Goal: Task Accomplishment & Management: Use online tool/utility

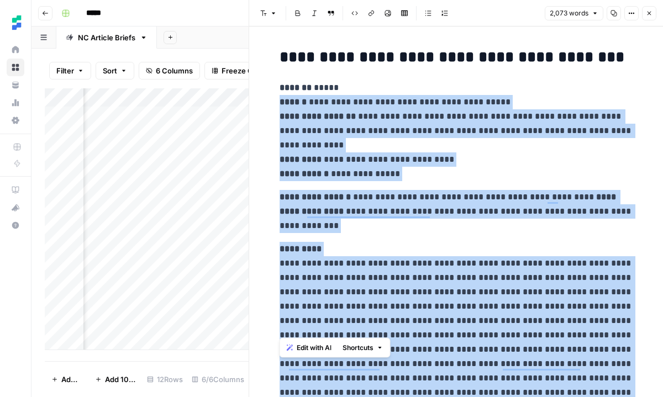
scroll to position [633, 0]
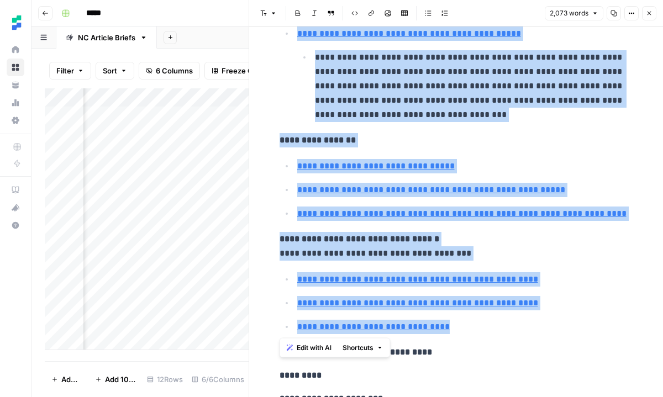
click at [648, 13] on icon "button" at bounding box center [649, 13] width 7 height 7
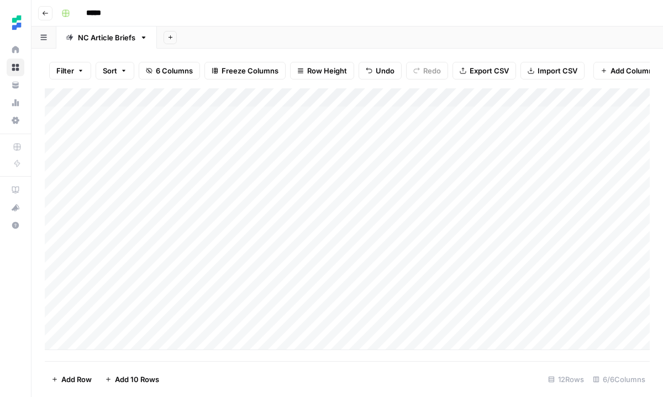
click at [283, 286] on div "Add Column" at bounding box center [347, 219] width 605 height 262
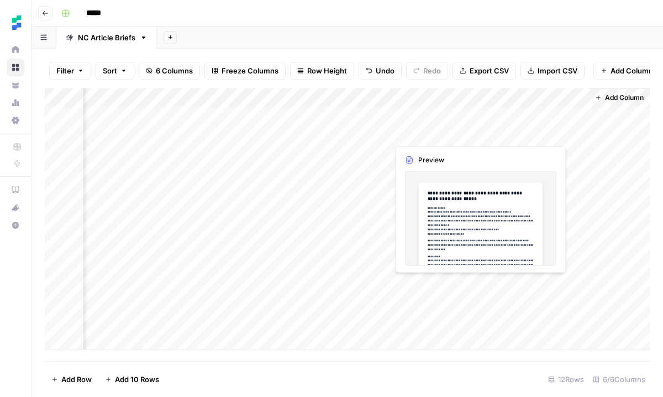
click at [421, 280] on div "Add Column" at bounding box center [347, 219] width 605 height 262
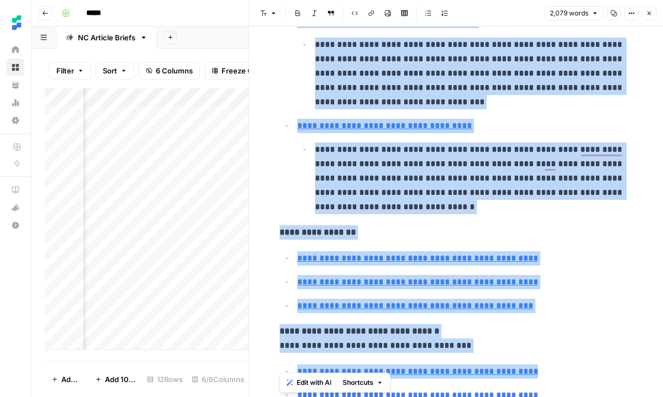
scroll to position [702, 0]
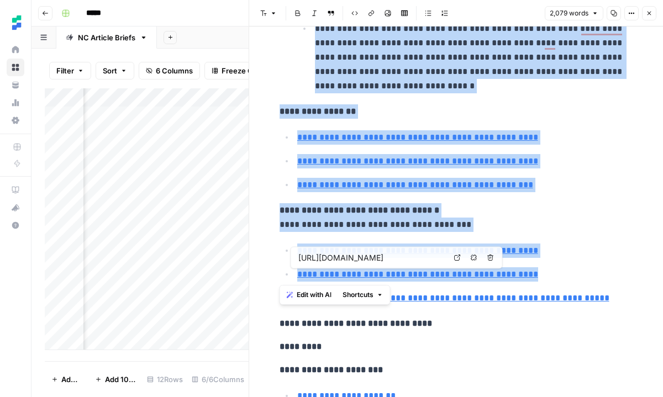
type input "[URL][DOMAIN_NAME]"
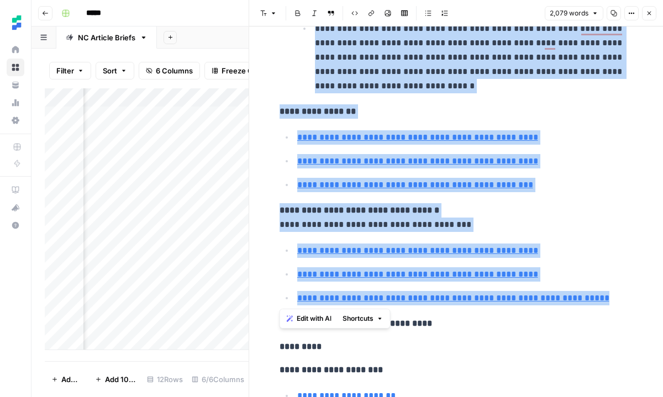
drag, startPoint x: 280, startPoint y: 119, endPoint x: 615, endPoint y: 301, distance: 380.6
copy div "**********"
